Goal: Information Seeking & Learning: Find specific fact

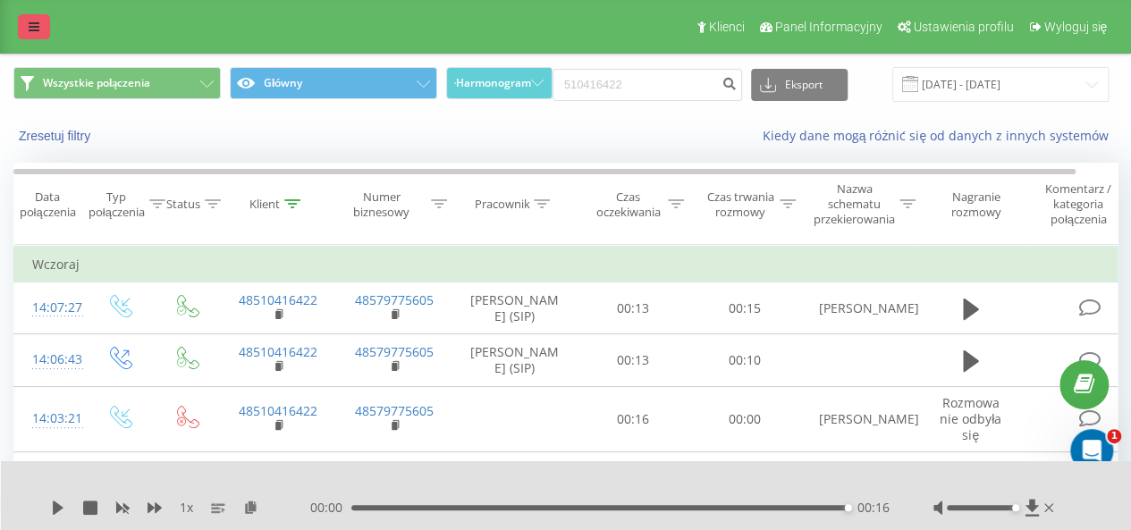
click at [31, 37] on link at bounding box center [34, 26] width 32 height 25
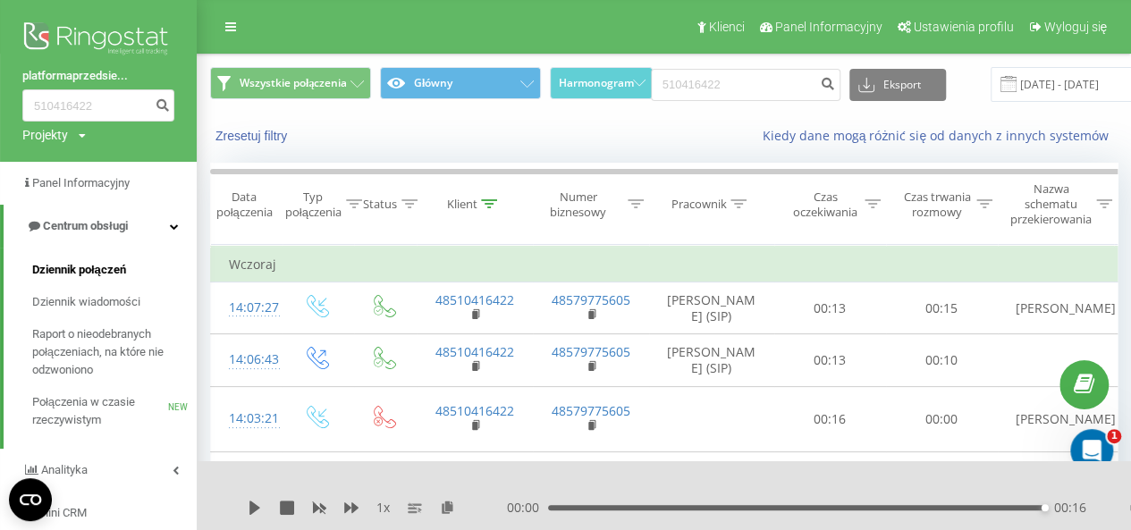
click at [64, 273] on span "Dziennik połączeń" at bounding box center [79, 270] width 94 height 18
click at [62, 274] on span "Dziennik połączeń" at bounding box center [79, 270] width 94 height 18
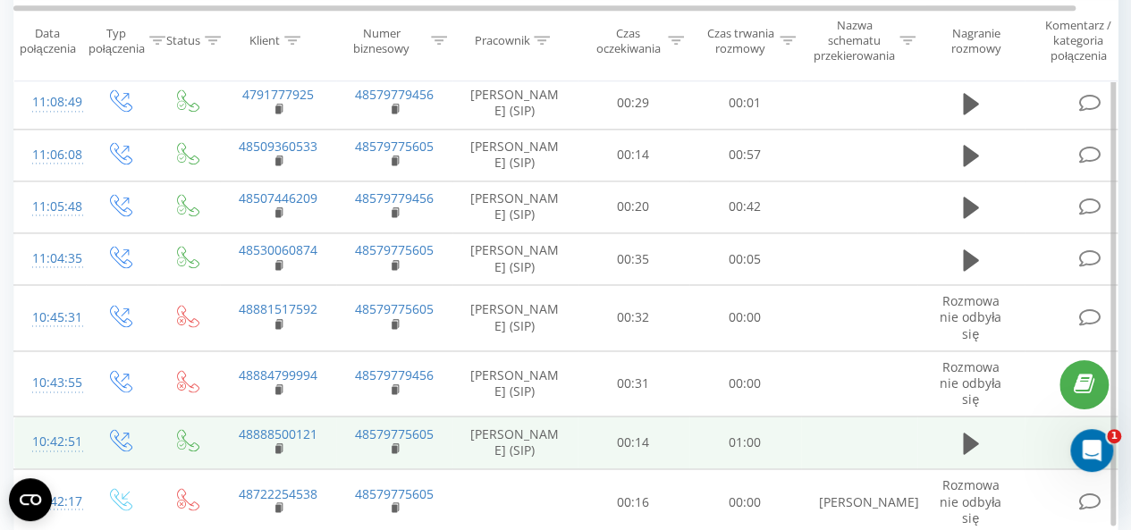
scroll to position [1263, 0]
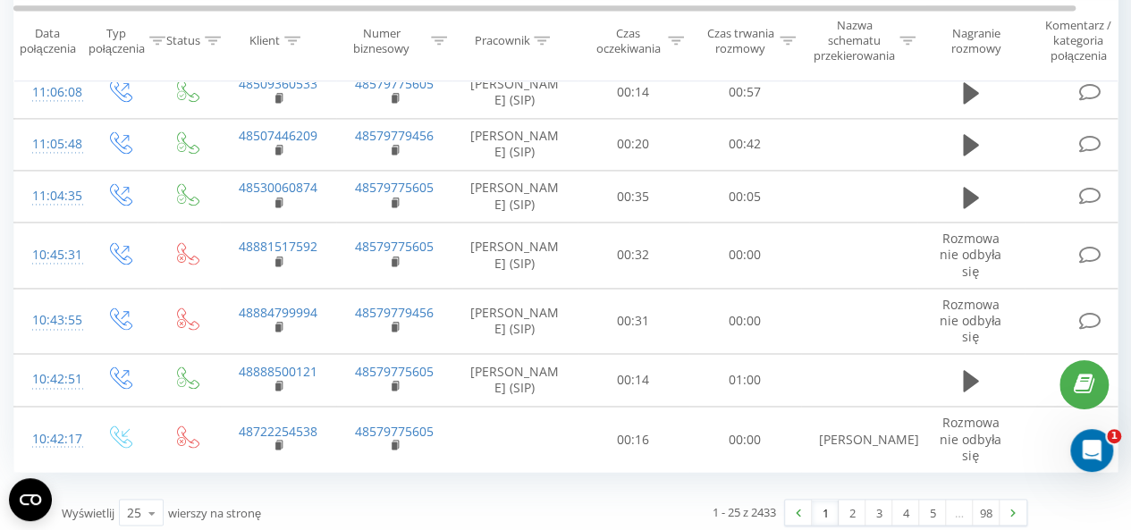
click at [547, 37] on icon at bounding box center [543, 41] width 16 height 9
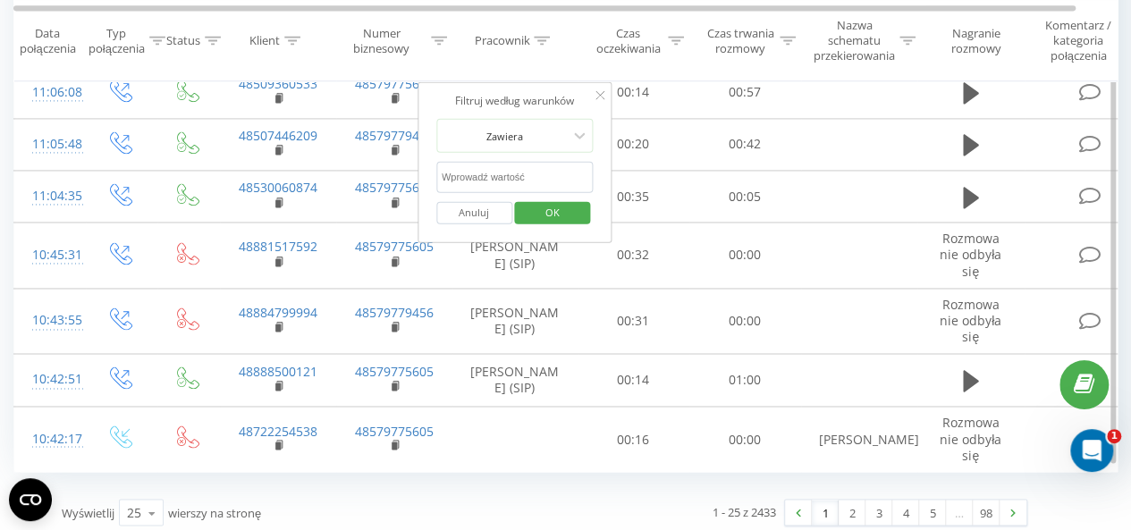
click at [549, 162] on input "text" at bounding box center [514, 176] width 157 height 31
type input "wittke"
click at [563, 204] on span "OK" at bounding box center [553, 212] width 50 height 28
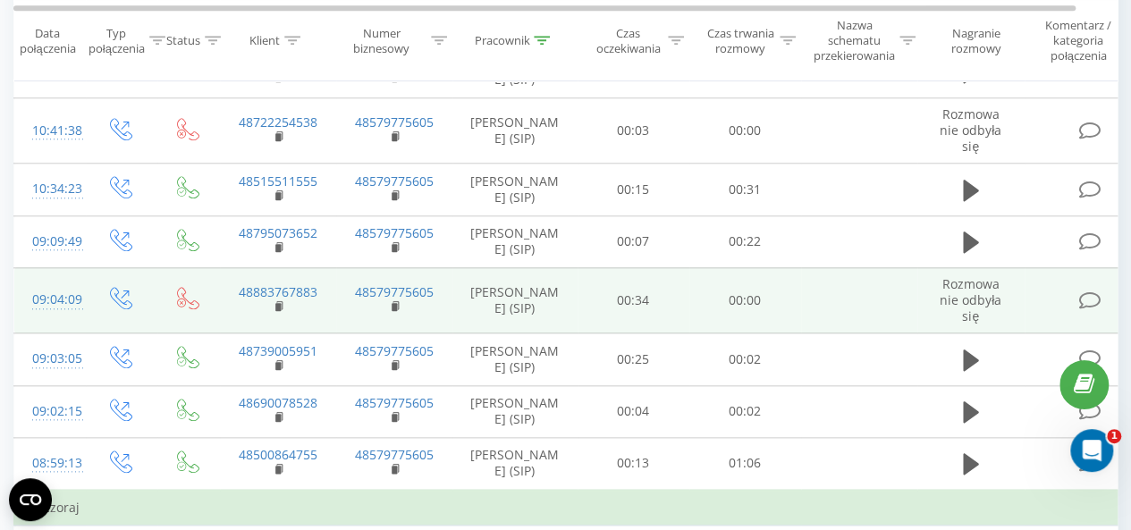
scroll to position [726, 0]
